Goal: Check status: Check status

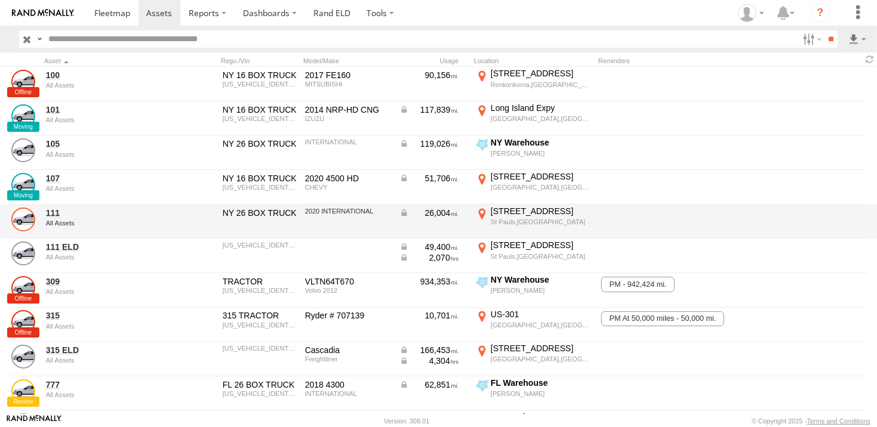
click at [25, 219] on link at bounding box center [23, 220] width 24 height 24
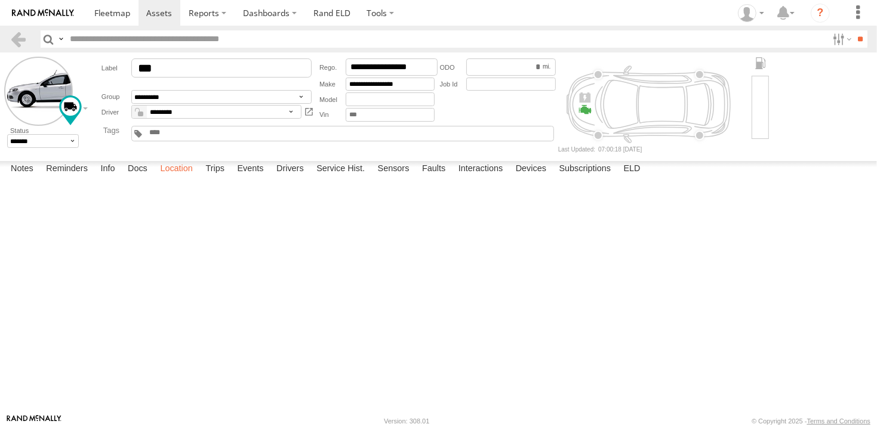
click at [180, 178] on label "Location" at bounding box center [176, 169] width 45 height 17
click at [0, 0] on span at bounding box center [0, 0] width 0 height 0
click at [0, 0] on link at bounding box center [0, 0] width 0 height 0
click at [0, 0] on div "111 111 All Assets W Broad St St Pauls 34.80945 , -78.98475 0 08:12:41 09/30/20…" at bounding box center [0, 0] width 0 height 0
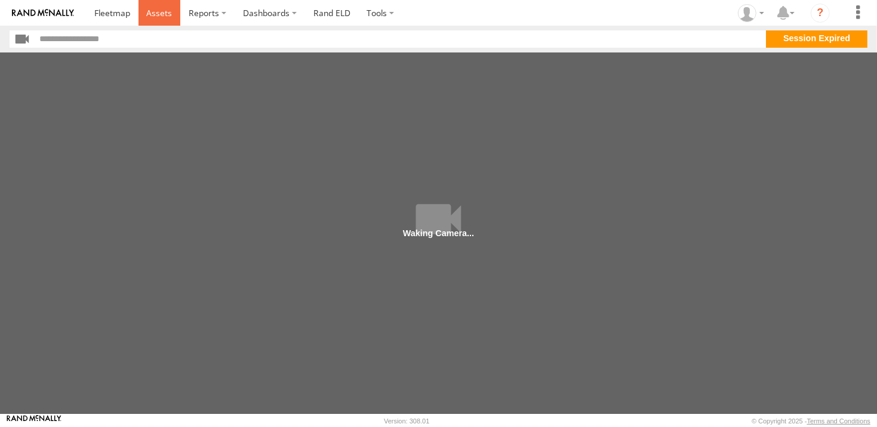
click at [159, 20] on link at bounding box center [159, 13] width 42 height 26
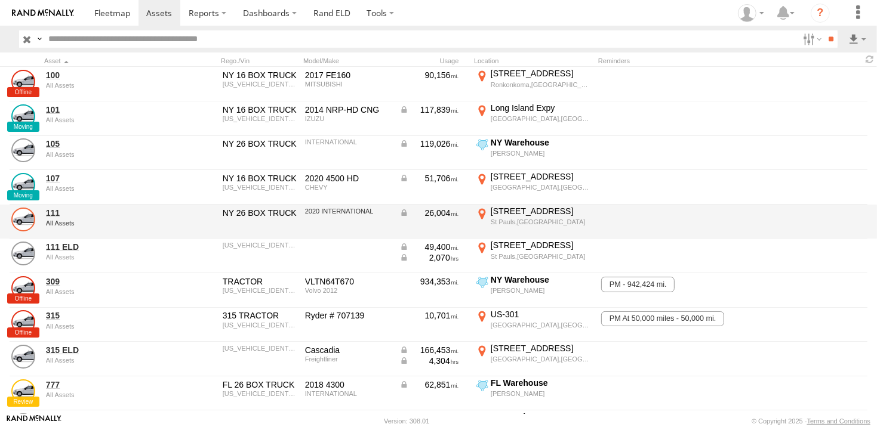
click at [22, 213] on link at bounding box center [23, 220] width 24 height 24
